Goal: Task Accomplishment & Management: Manage account settings

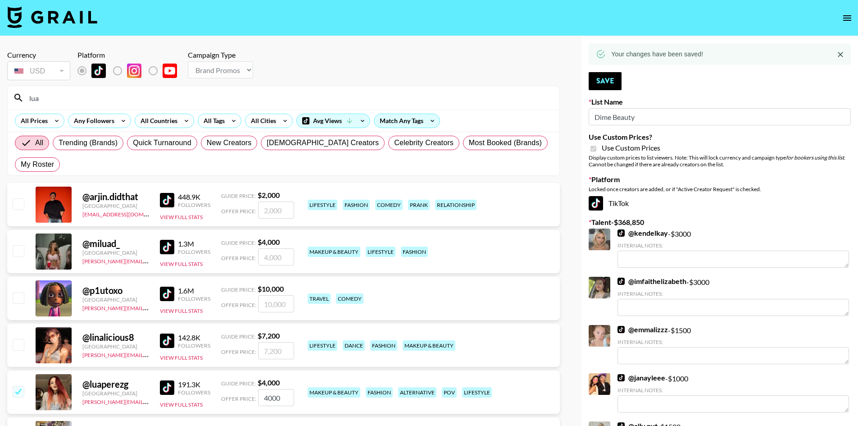
select select "Brand"
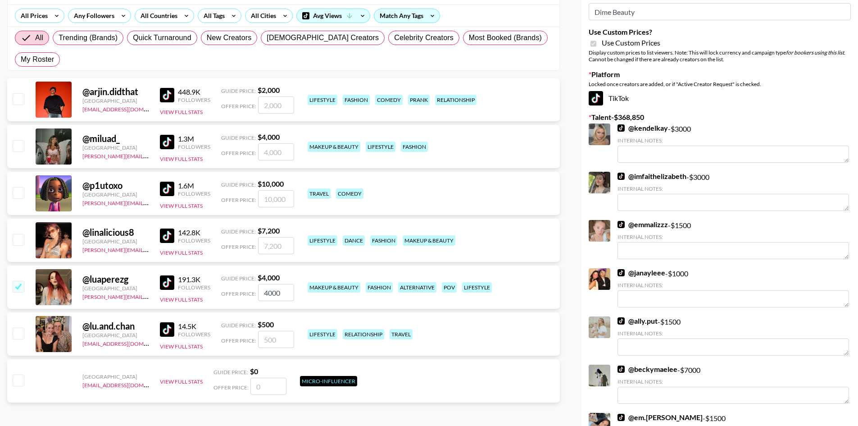
scroll to position [60, 0]
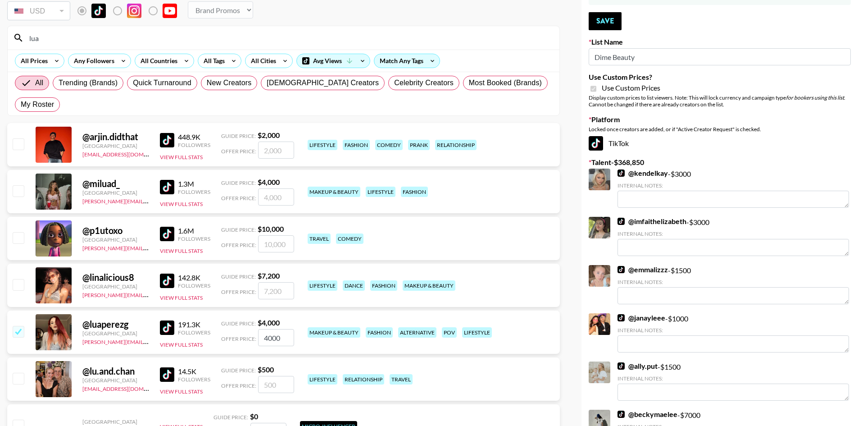
click at [98, 32] on input "lua" at bounding box center [289, 38] width 530 height 14
click at [609, 15] on button "Save" at bounding box center [605, 21] width 33 height 18
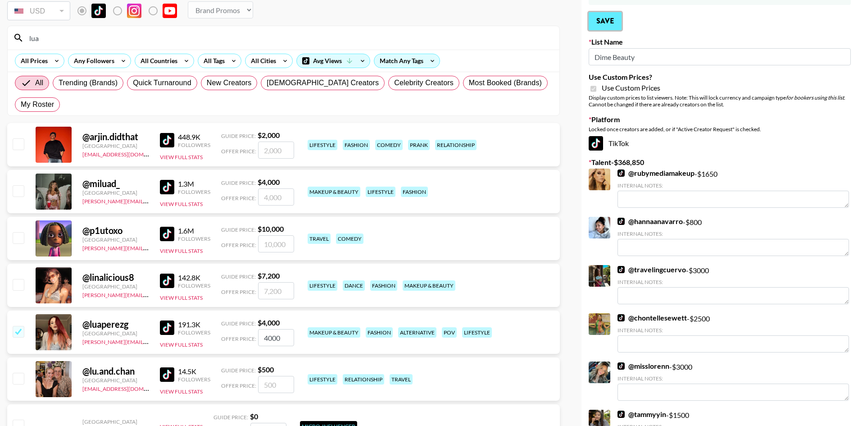
click at [609, 21] on button "Save" at bounding box center [605, 21] width 33 height 18
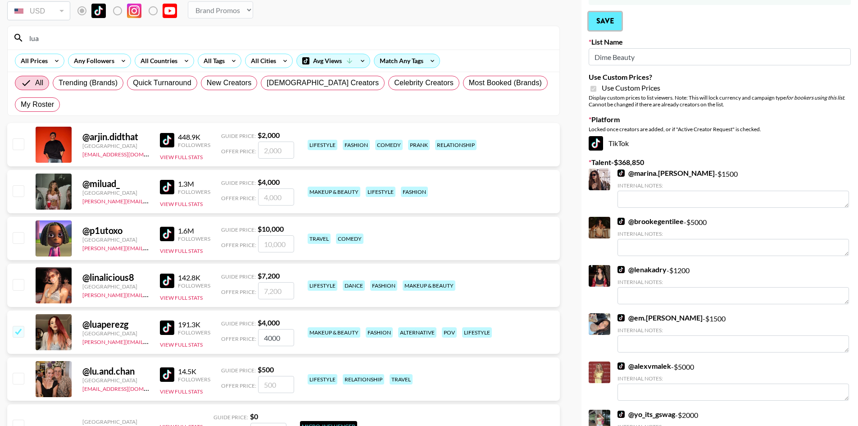
click at [609, 21] on button "Save" at bounding box center [605, 21] width 33 height 18
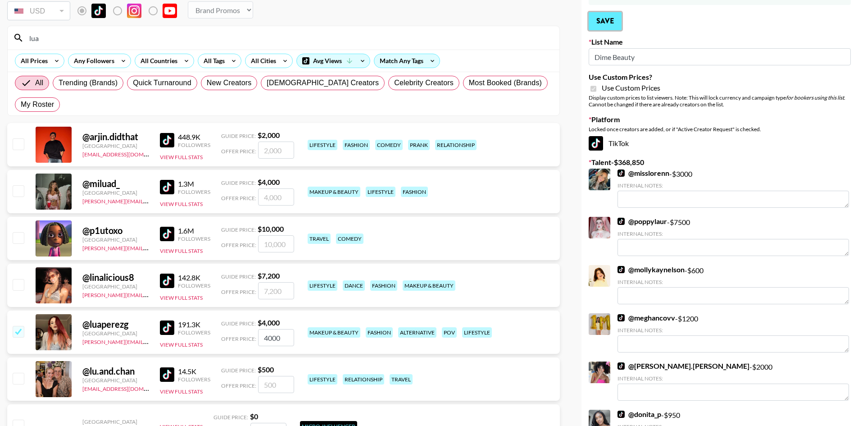
click at [598, 23] on button "Save" at bounding box center [605, 21] width 33 height 18
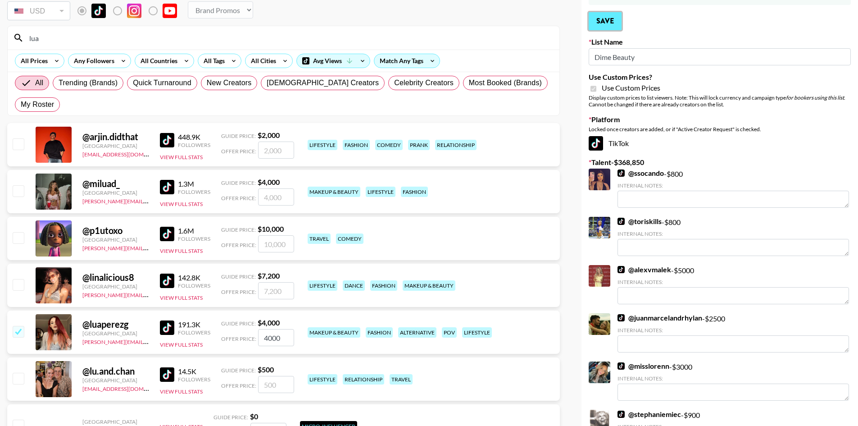
click at [598, 23] on button "Save" at bounding box center [605, 21] width 33 height 18
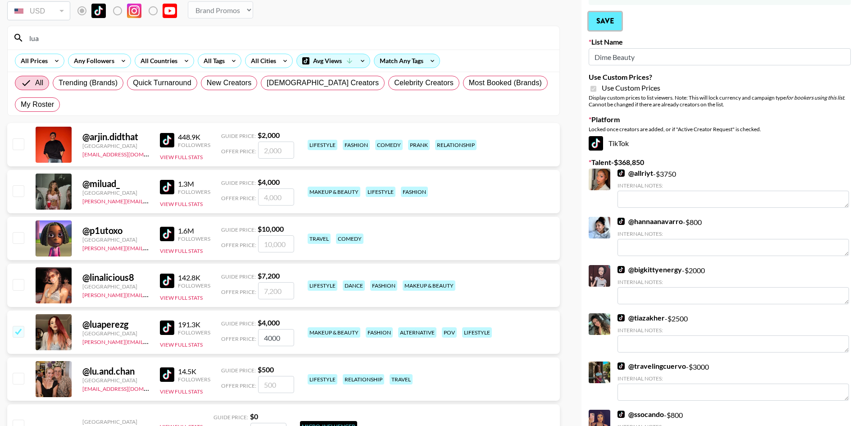
click at [589, 12] on button "Save" at bounding box center [605, 21] width 33 height 18
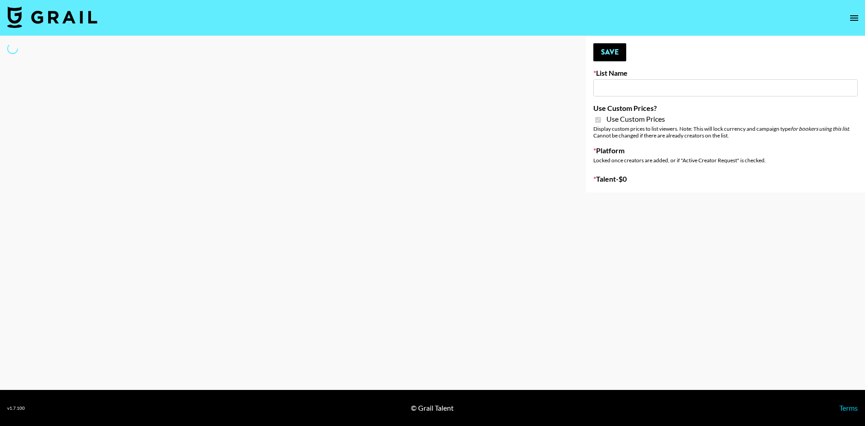
type input "Dime Beauty"
checkbox input "true"
select select "Brand"
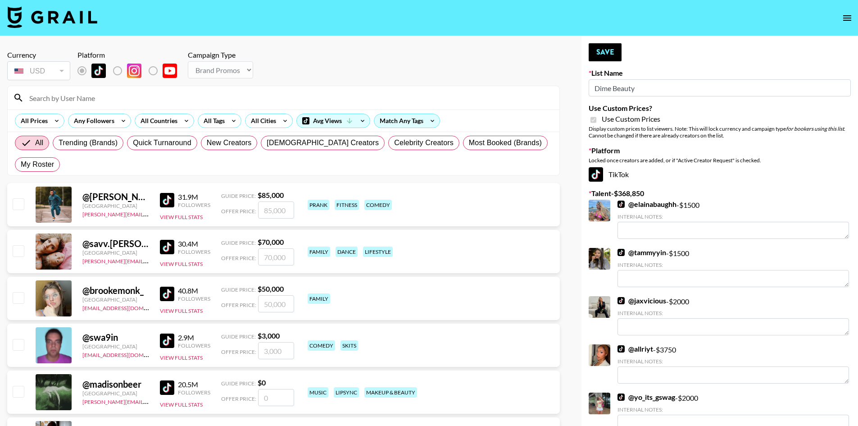
click at [237, 100] on input at bounding box center [289, 98] width 530 height 14
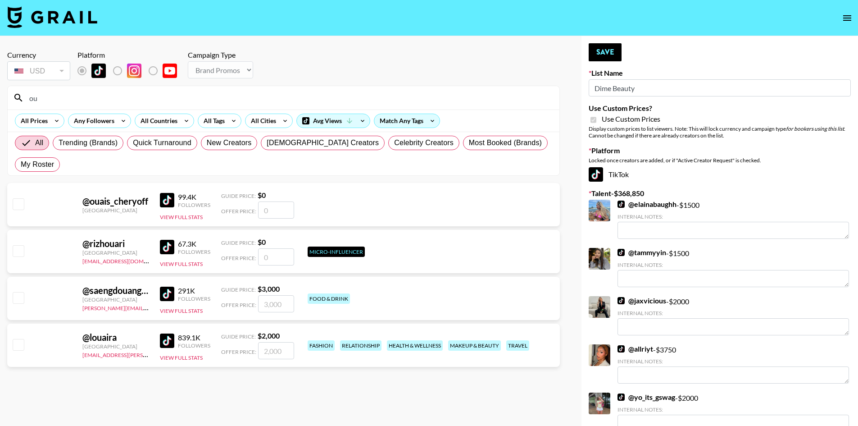
type input "o"
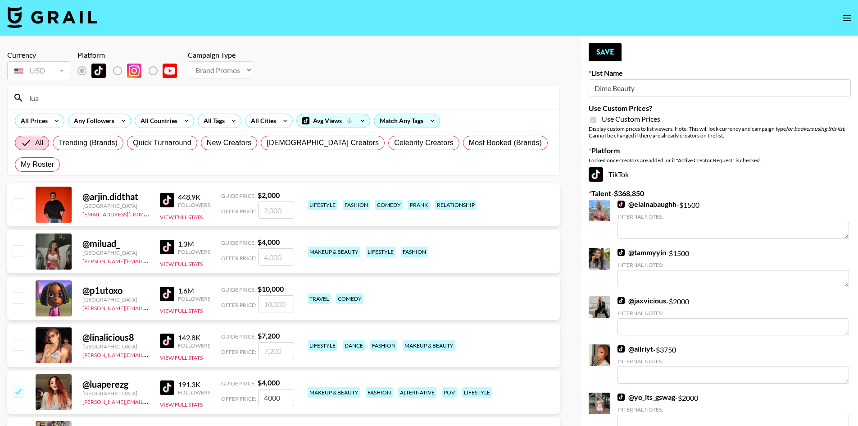
type input "lua"
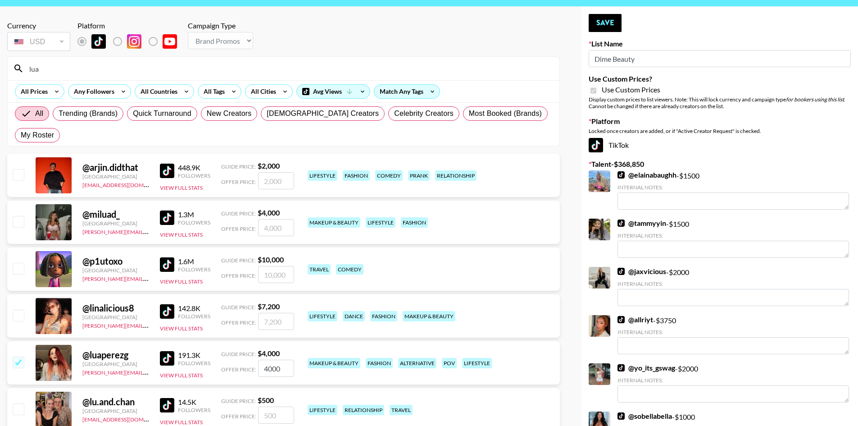
scroll to position [45, 0]
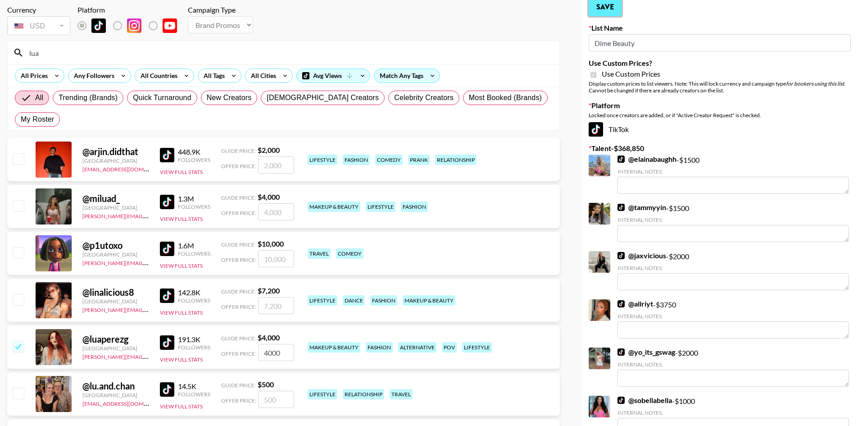
click at [611, 14] on button "Save" at bounding box center [605, 7] width 33 height 18
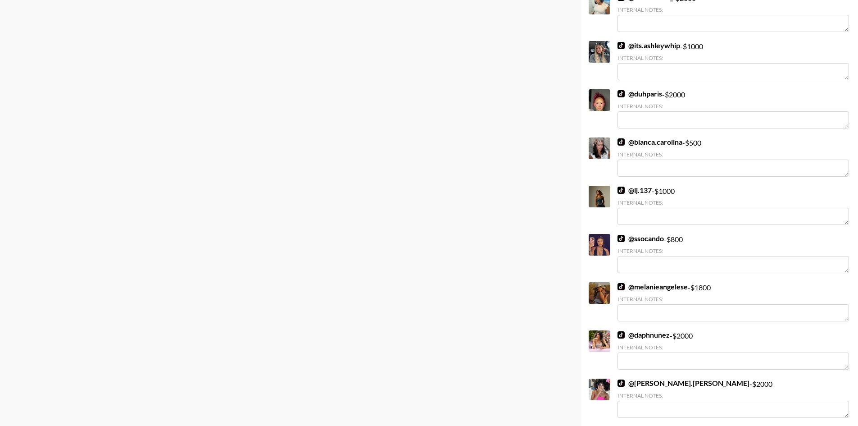
scroll to position [1171, 0]
